Goal: Use online tool/utility

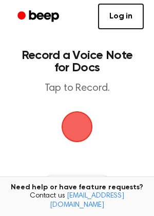
click at [85, 121] on span "button" at bounding box center [76, 126] width 43 height 43
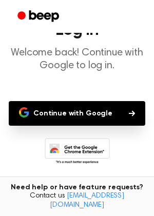
scroll to position [42, 0]
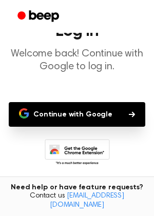
click at [82, 116] on button "Continue with Google" at bounding box center [77, 114] width 136 height 25
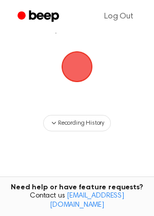
scroll to position [59, 0]
click at [77, 71] on span "button" at bounding box center [76, 66] width 55 height 55
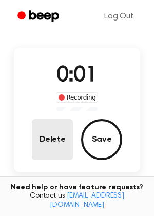
scroll to position [48, 0]
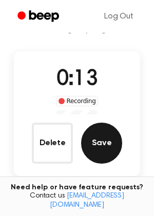
click at [101, 138] on button "Save" at bounding box center [101, 142] width 41 height 41
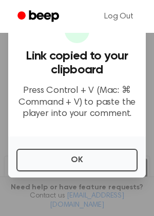
scroll to position [2, 0]
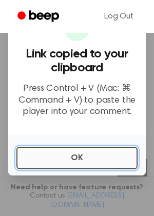
click at [65, 158] on button "OK" at bounding box center [76, 157] width 121 height 23
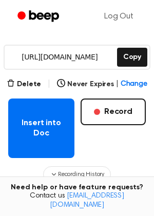
scroll to position [147, 0]
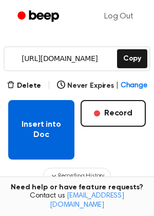
click at [54, 129] on button "Insert into Doc" at bounding box center [41, 129] width 66 height 59
click at [55, 129] on button "Insert into Doc" at bounding box center [41, 129] width 66 height 59
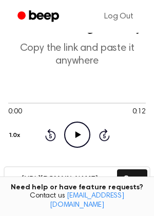
scroll to position [0, 0]
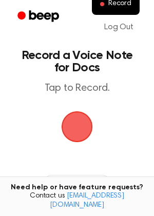
drag, startPoint x: 99, startPoint y: 9, endPoint x: -79, endPoint y: 90, distance: 195.9
click at [0, 90] on html "Record Log Out Record a Voice Note for Docs Tap to Record. Recording History Ti…" at bounding box center [77, 180] width 154 height 361
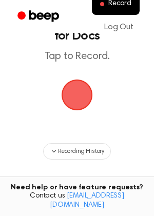
scroll to position [31, 0]
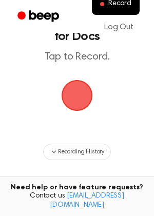
click at [81, 98] on span "button" at bounding box center [76, 95] width 31 height 31
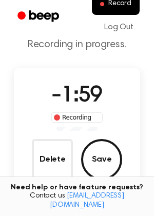
scroll to position [63, 0]
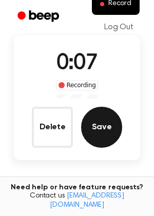
click at [94, 126] on button "Save" at bounding box center [101, 126] width 41 height 41
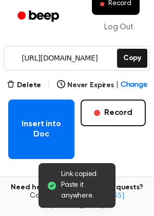
scroll to position [153, 0]
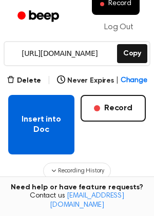
click at [50, 114] on button "Insert into Doc" at bounding box center [41, 124] width 66 height 59
